Goal: Task Accomplishment & Management: Manage account settings

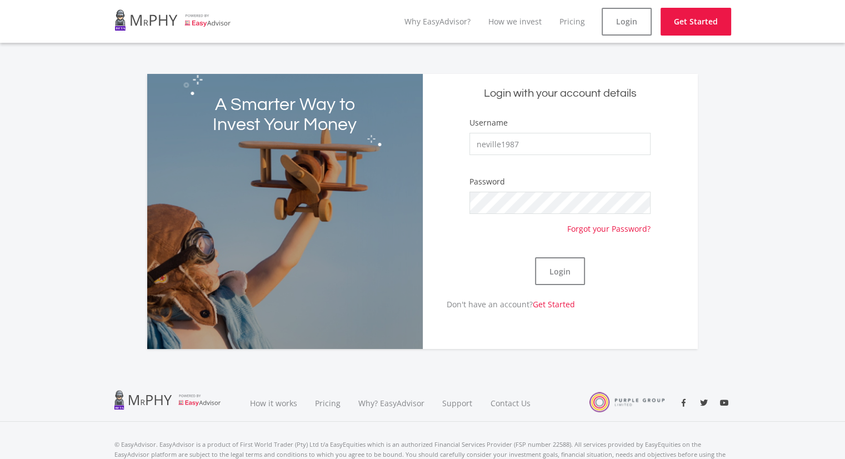
click at [573, 273] on button "Login" at bounding box center [560, 271] width 50 height 28
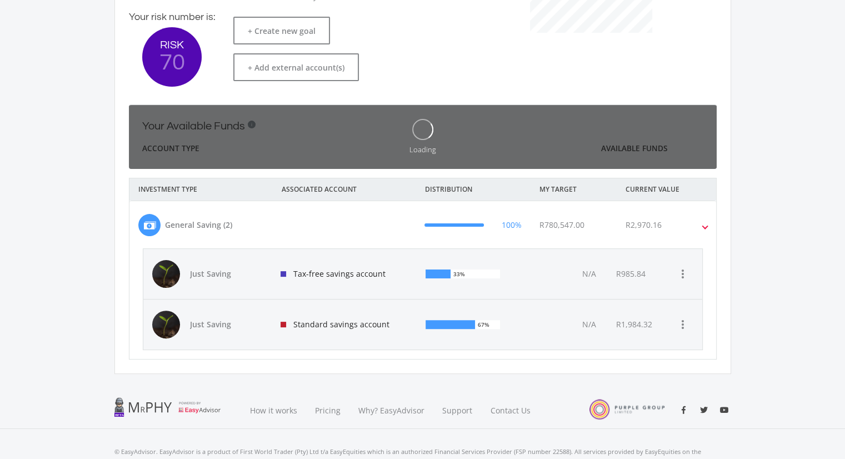
scroll to position [222, 0]
click at [842, 237] on ee-dashoard "Hey good looking! Here's what's cooking in your portfolio. This is an overview …" at bounding box center [422, 107] width 845 height 568
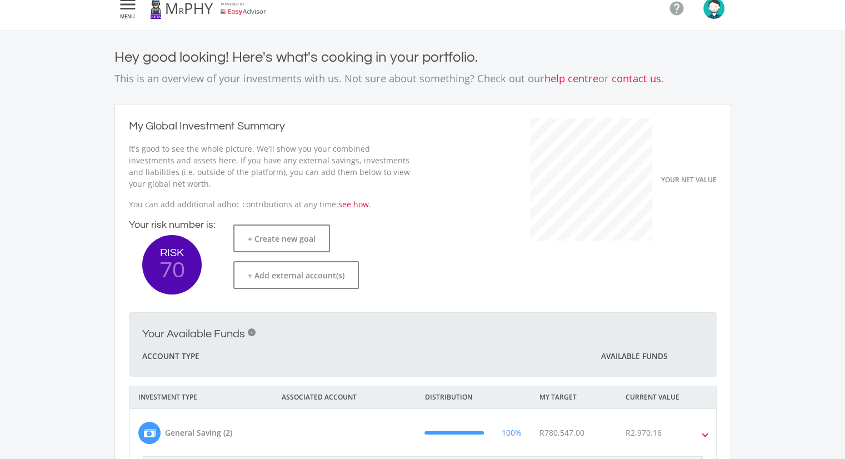
scroll to position [0, 0]
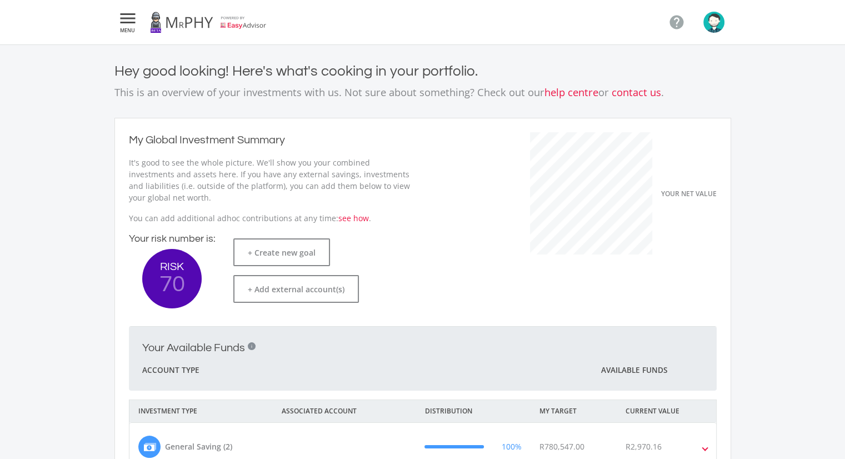
click at [712, 22] on img "button" at bounding box center [713, 22] width 21 height 21
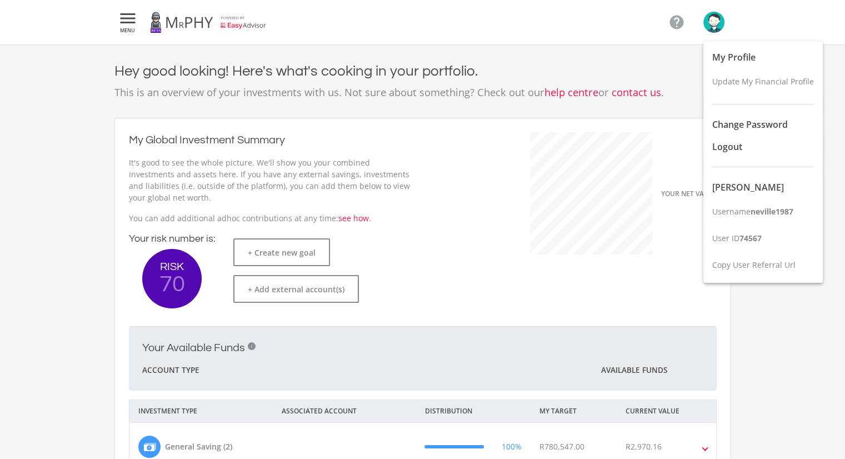
click at [429, 214] on div at bounding box center [422, 229] width 845 height 459
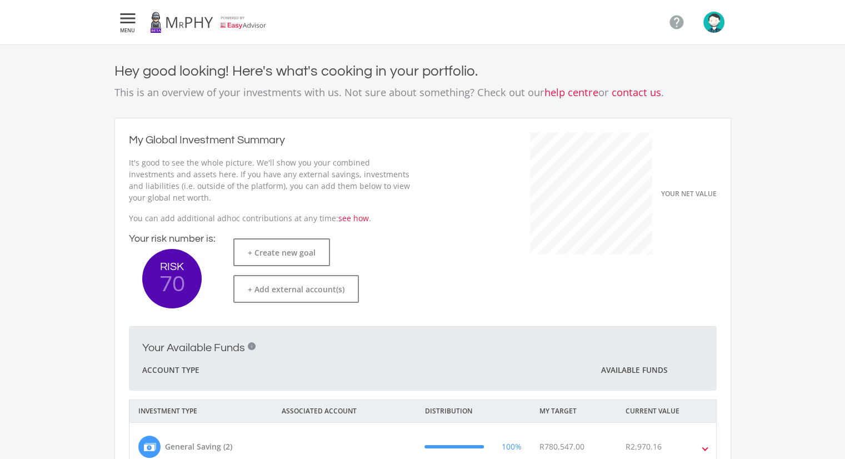
click at [709, 15] on img "button" at bounding box center [713, 22] width 21 height 21
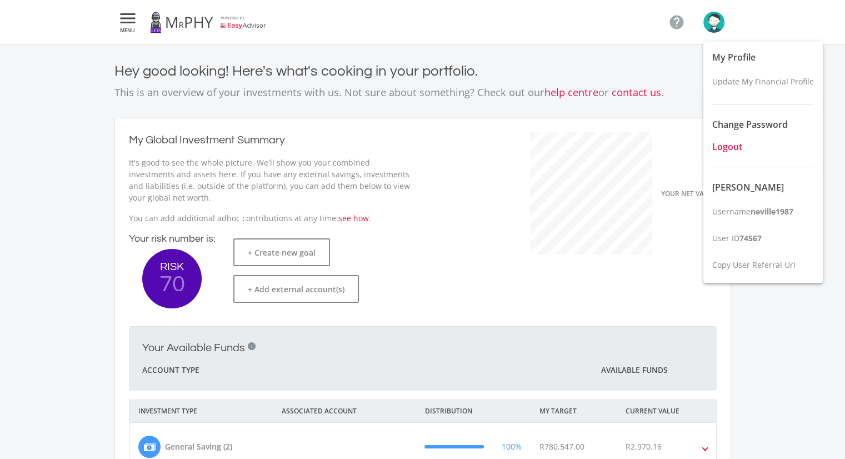
click at [727, 149] on span "Logout" at bounding box center [727, 147] width 30 height 12
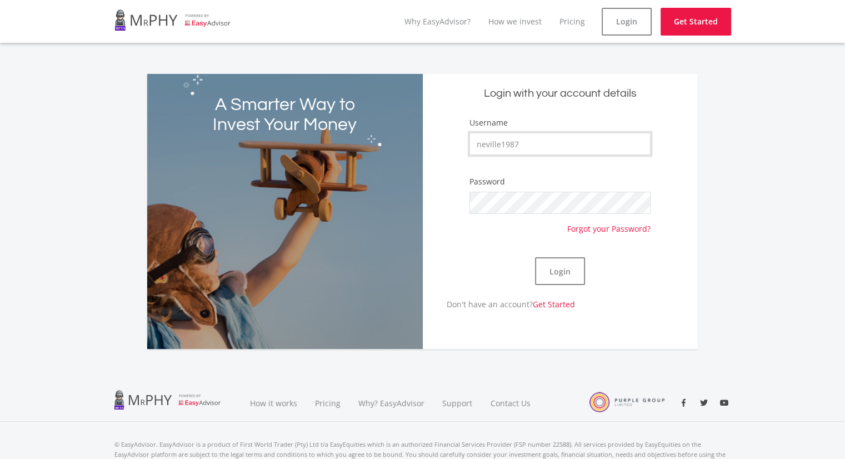
click at [507, 138] on input "neville1987" at bounding box center [559, 144] width 181 height 22
click at [578, 141] on input "neville1987" at bounding box center [559, 144] width 181 height 22
type input "[EMAIL_ADDRESS][DOMAIN_NAME]"
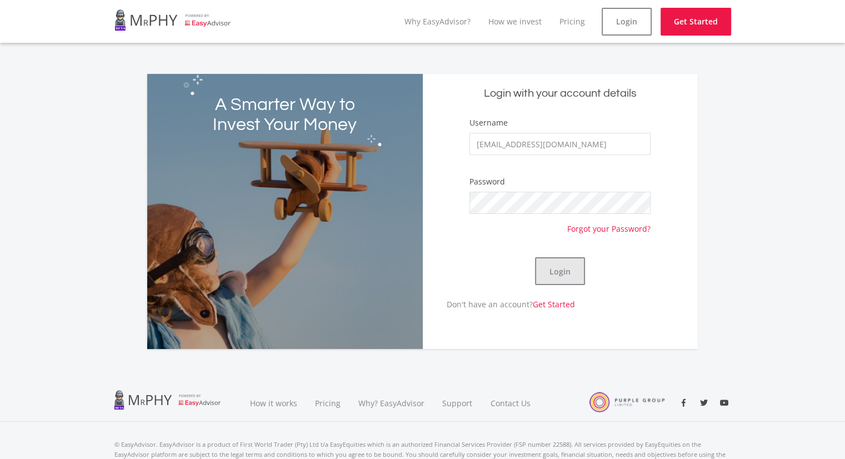
click at [569, 271] on button "Login" at bounding box center [560, 271] width 50 height 28
